Goal: Transaction & Acquisition: Purchase product/service

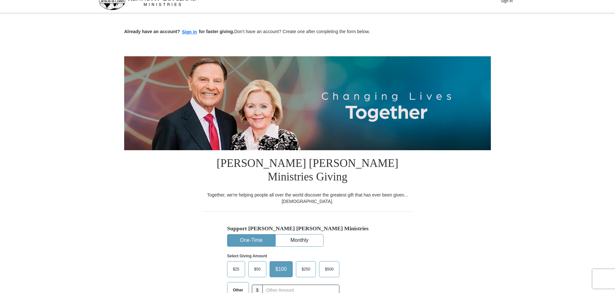
drag, startPoint x: 617, startPoint y: 64, endPoint x: 618, endPoint y: 94, distance: 29.6
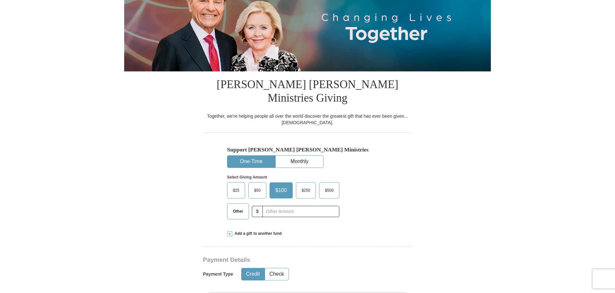
click at [236, 207] on span "Other" at bounding box center [238, 212] width 17 height 10
click at [0, 0] on input "Other" at bounding box center [0, 0] width 0 height 0
click at [270, 206] on input "text" at bounding box center [300, 211] width 71 height 11
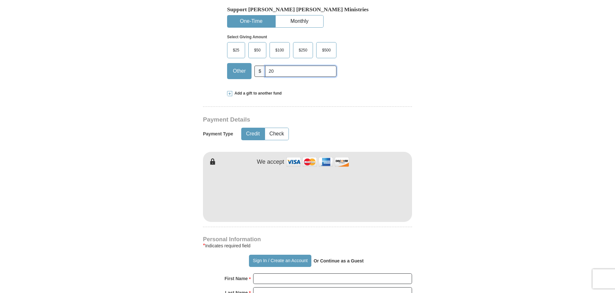
scroll to position [231, 0]
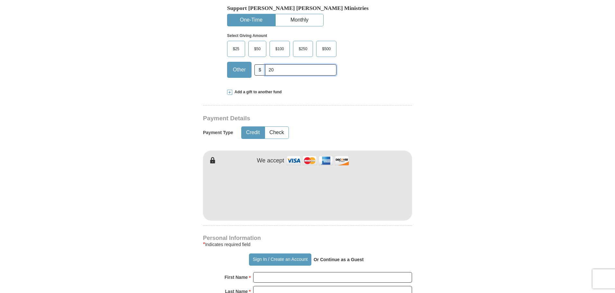
type input "20"
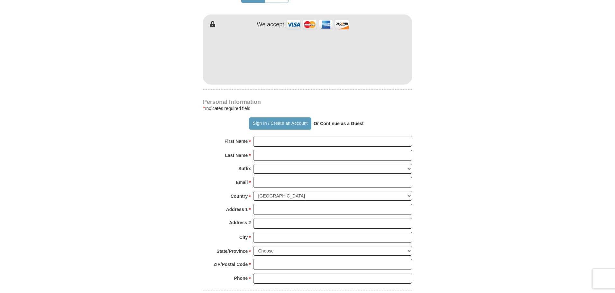
scroll to position [369, 0]
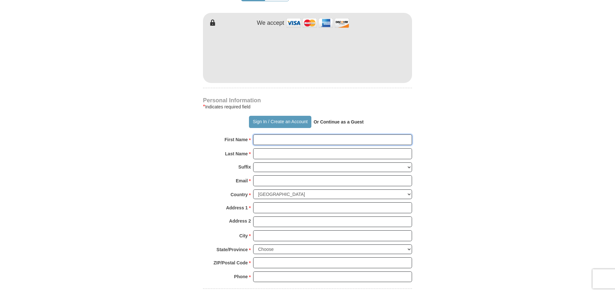
click at [365, 135] on input "First Name *" at bounding box center [332, 140] width 159 height 11
type input "[PERSON_NAME]"
click at [317, 148] on input "Last Name *" at bounding box center [332, 153] width 159 height 11
type input "Squazzo"
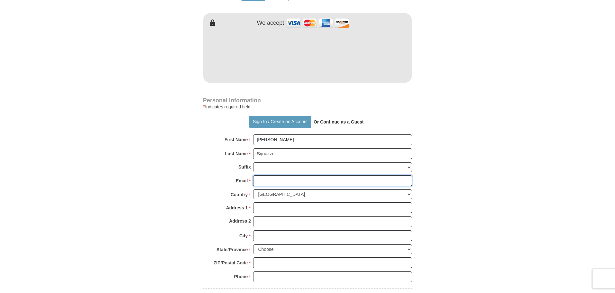
click at [315, 175] on input "Email *" at bounding box center [332, 180] width 159 height 11
type input "[EMAIL_ADDRESS][DOMAIN_NAME]"
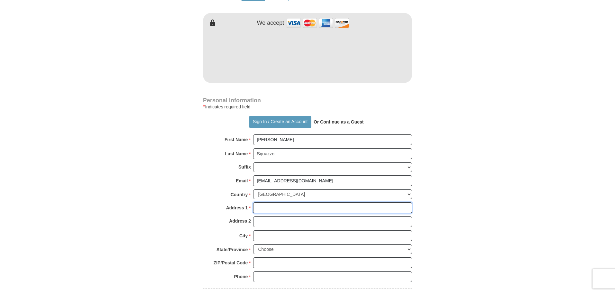
type input "[STREET_ADDRESS]"
type input "Apt 15-C"
type input "Irvington"
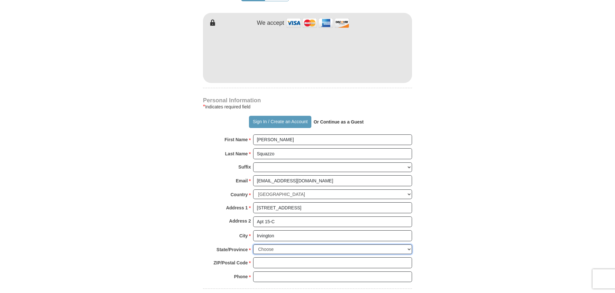
select select "NY"
type input "10533"
type input "9144977894"
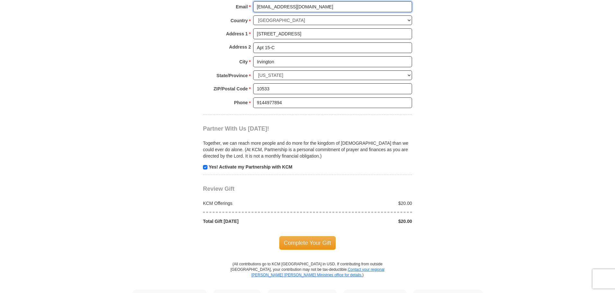
scroll to position [547, 0]
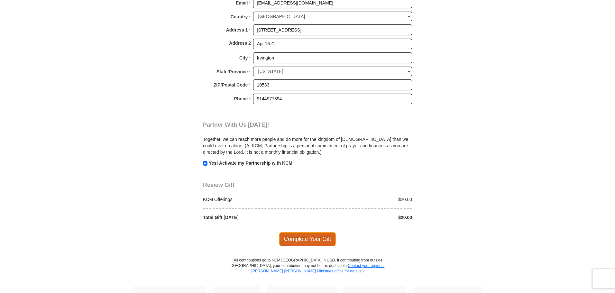
click at [330, 232] on span "Complete Your Gift" at bounding box center [307, 239] width 57 height 14
